Goal: Information Seeking & Learning: Learn about a topic

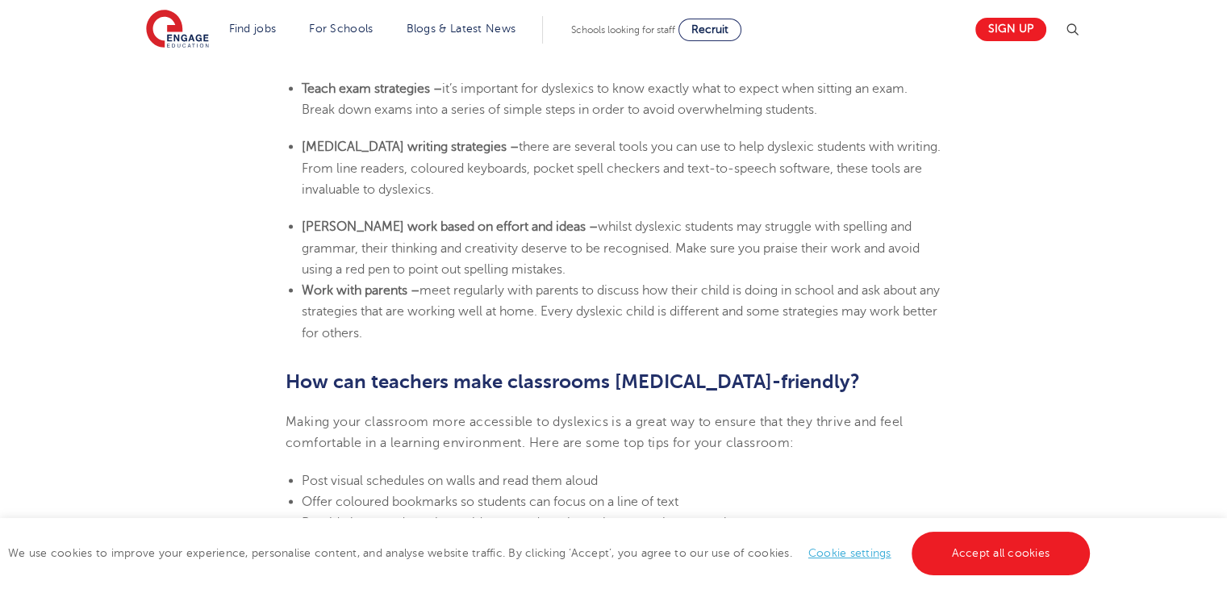
scroll to position [3153, 0]
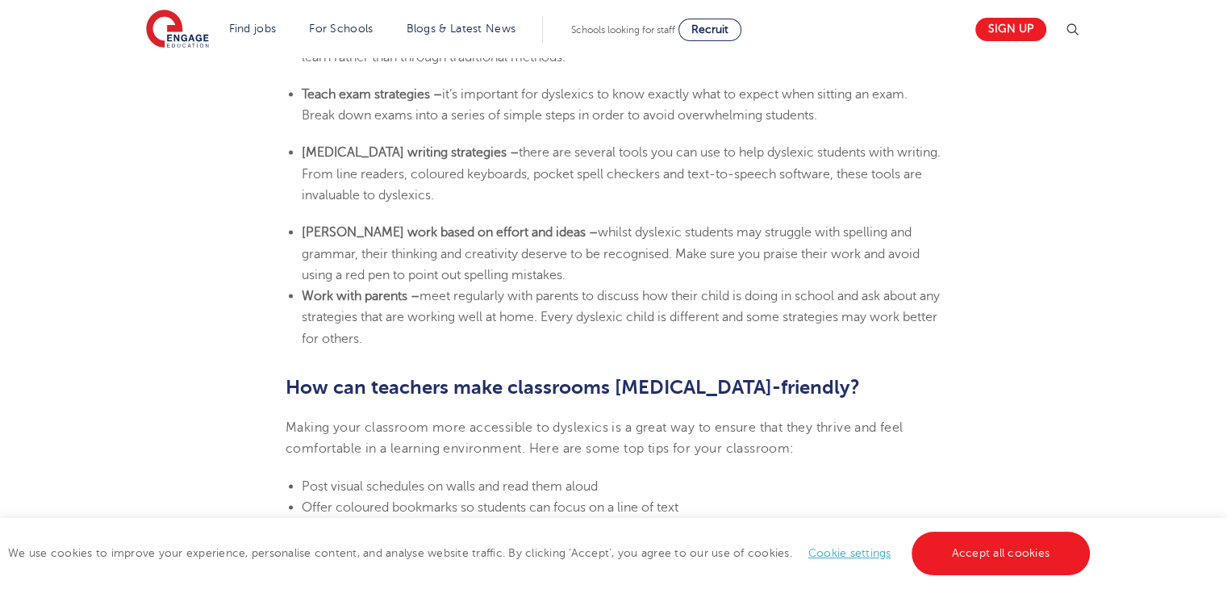
click at [400, 343] on span "meet regularly with parents to discuss how their child is doing in school and a…" at bounding box center [621, 317] width 638 height 57
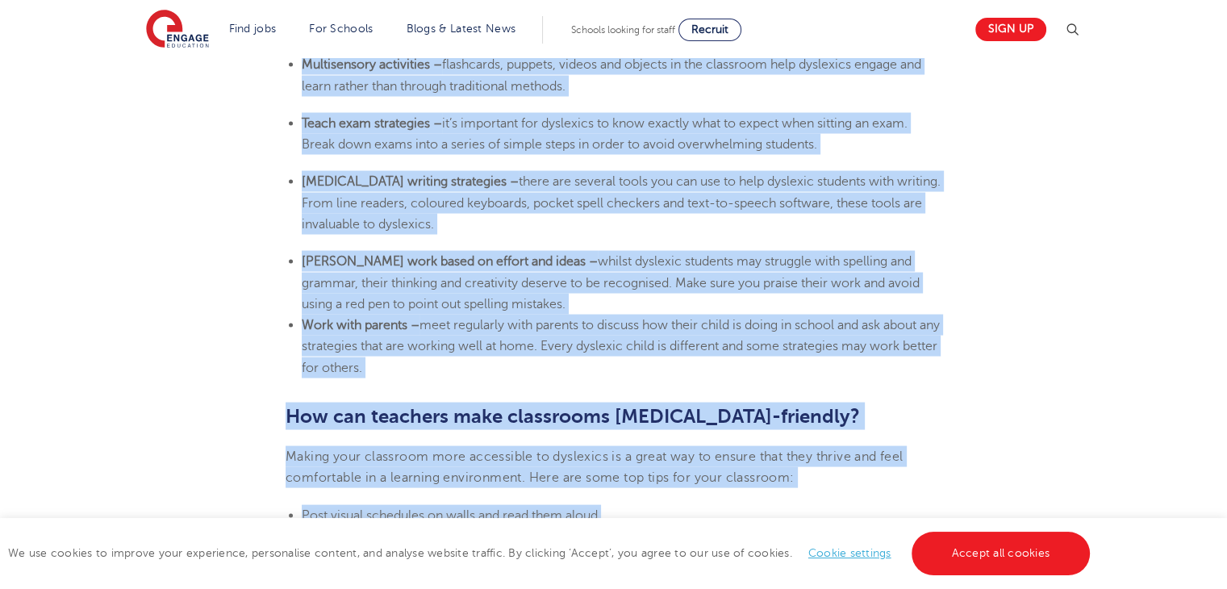
scroll to position [3392, 0]
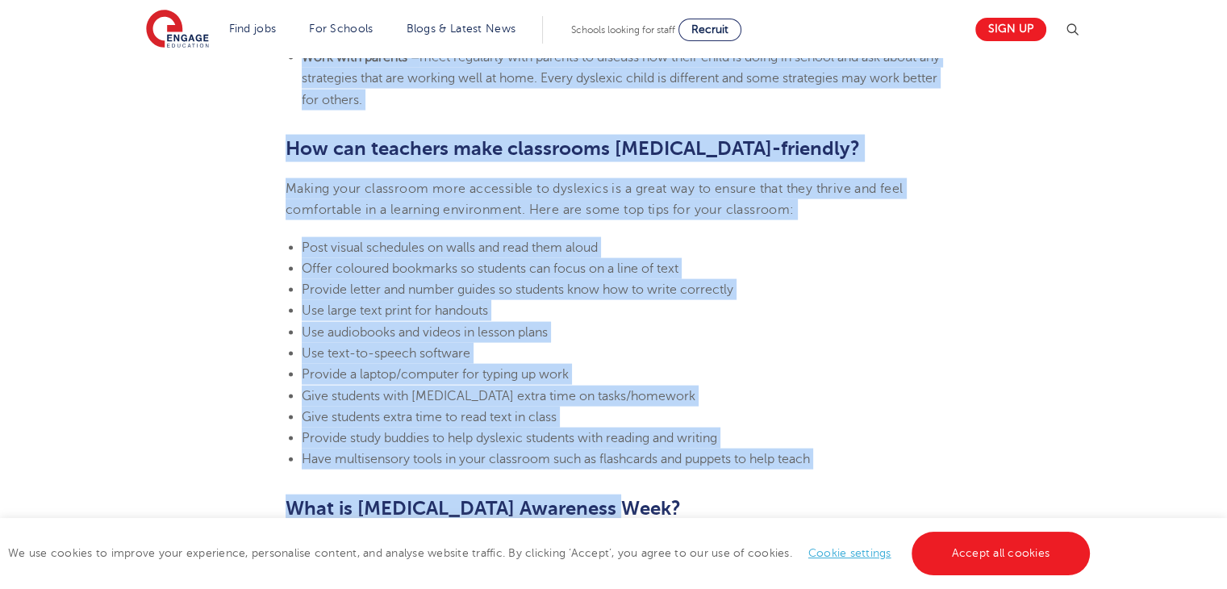
drag, startPoint x: 278, startPoint y: 190, endPoint x: 704, endPoint y: 110, distance: 433.5
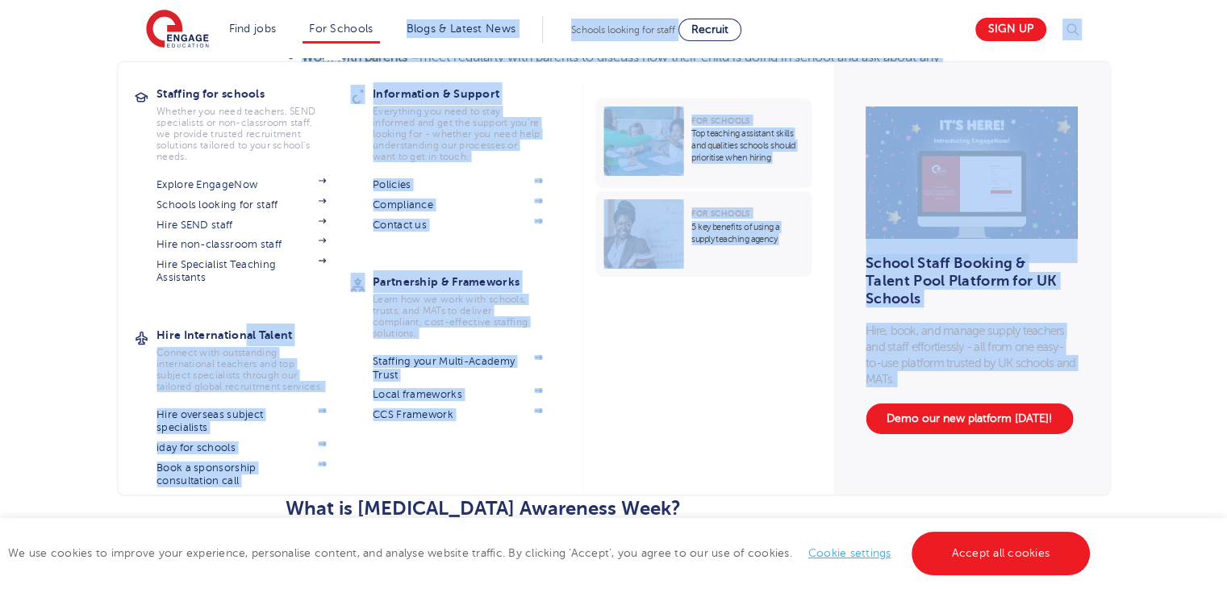
drag, startPoint x: 875, startPoint y: 453, endPoint x: 252, endPoint y: 345, distance: 632.3
click at [252, 345] on h3 "Hire International Talent" at bounding box center [254, 335] width 194 height 23
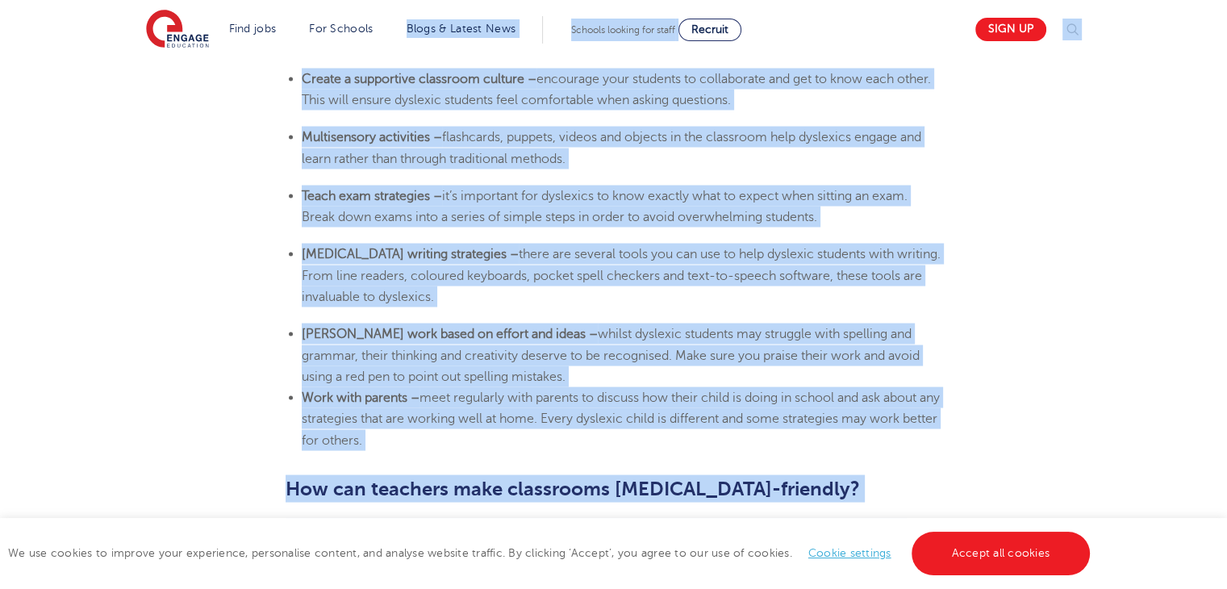
click at [411, 215] on span "it’s important for dyslexics to know exactly what to expect when sitting an exa…" at bounding box center [605, 206] width 606 height 36
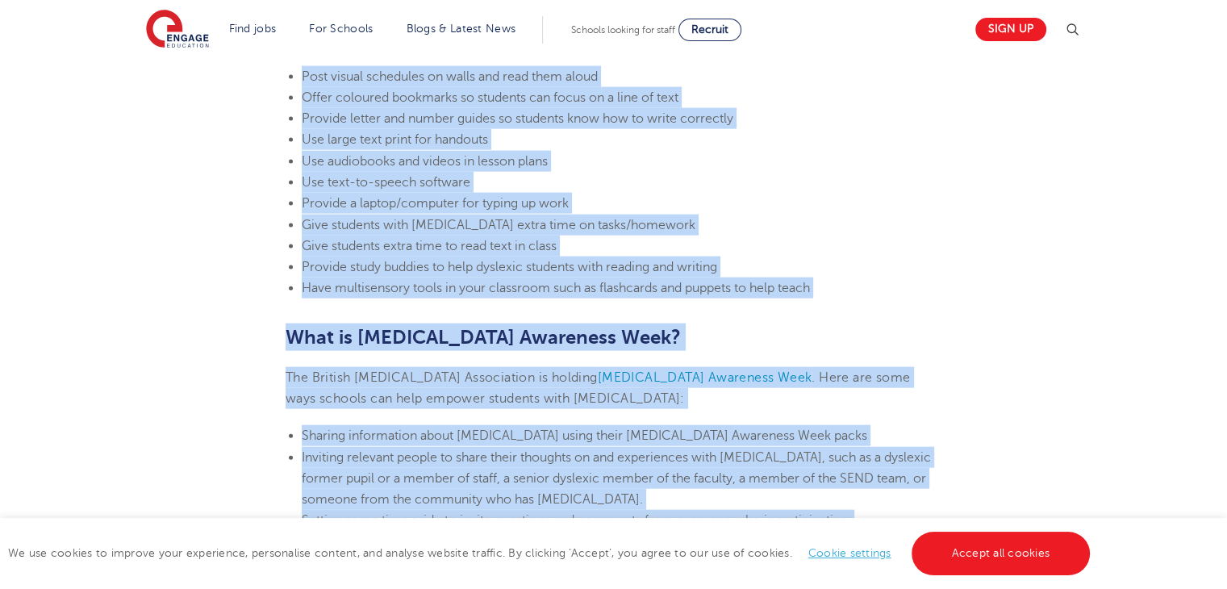
scroll to position [3793, 0]
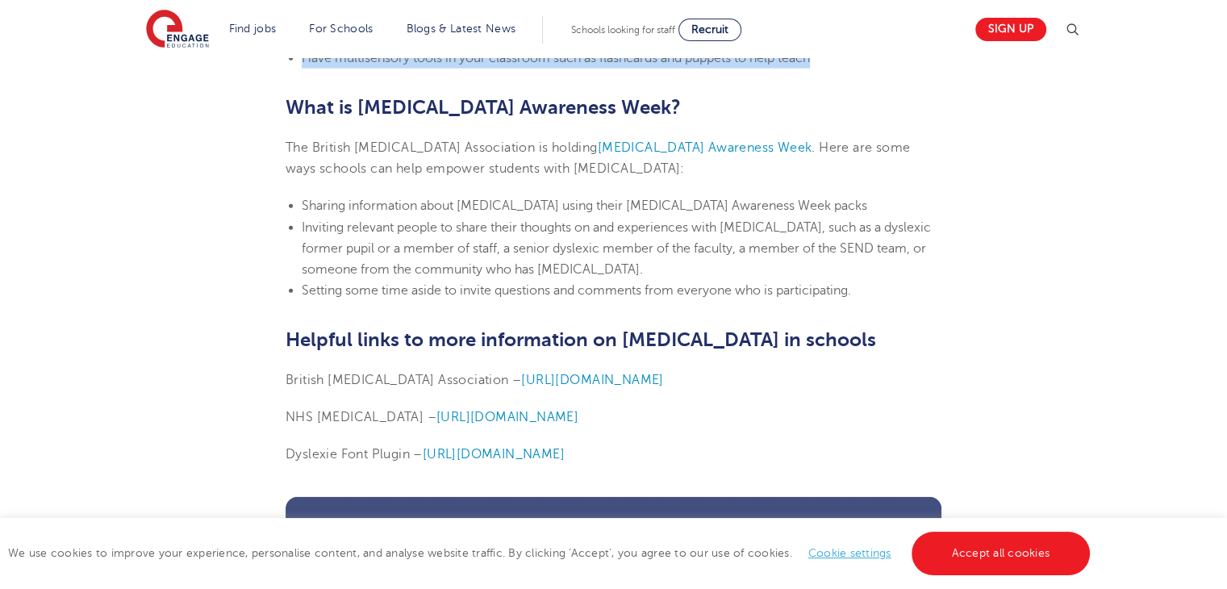
drag, startPoint x: 278, startPoint y: 159, endPoint x: 818, endPoint y: 60, distance: 548.9
copy section "Loremips dolorsitam con adipisci el seddoei Temporin utlabore etd magna aliqua …"
